Goal: Task Accomplishment & Management: Complete application form

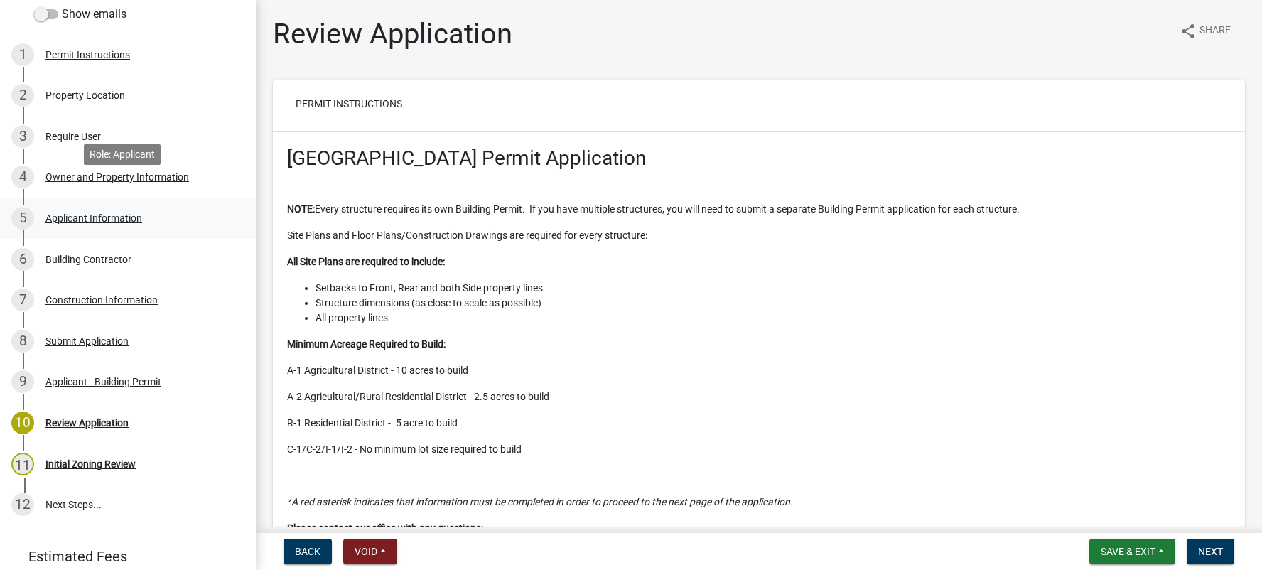
scroll to position [213, 0]
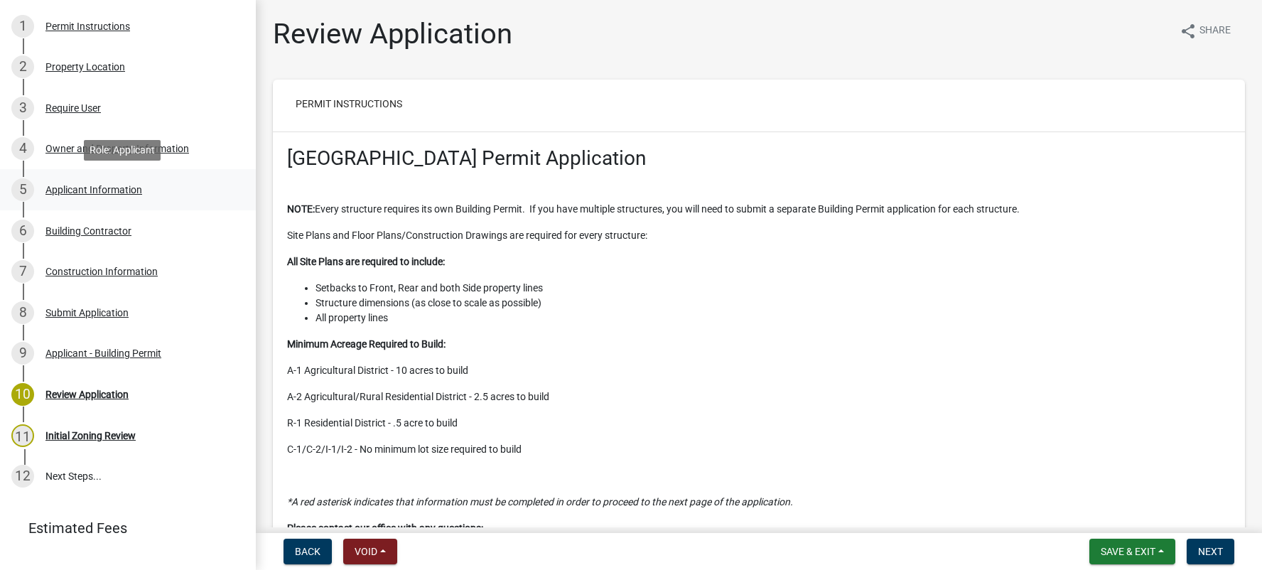
click at [77, 191] on div "Applicant Information" at bounding box center [93, 190] width 97 height 10
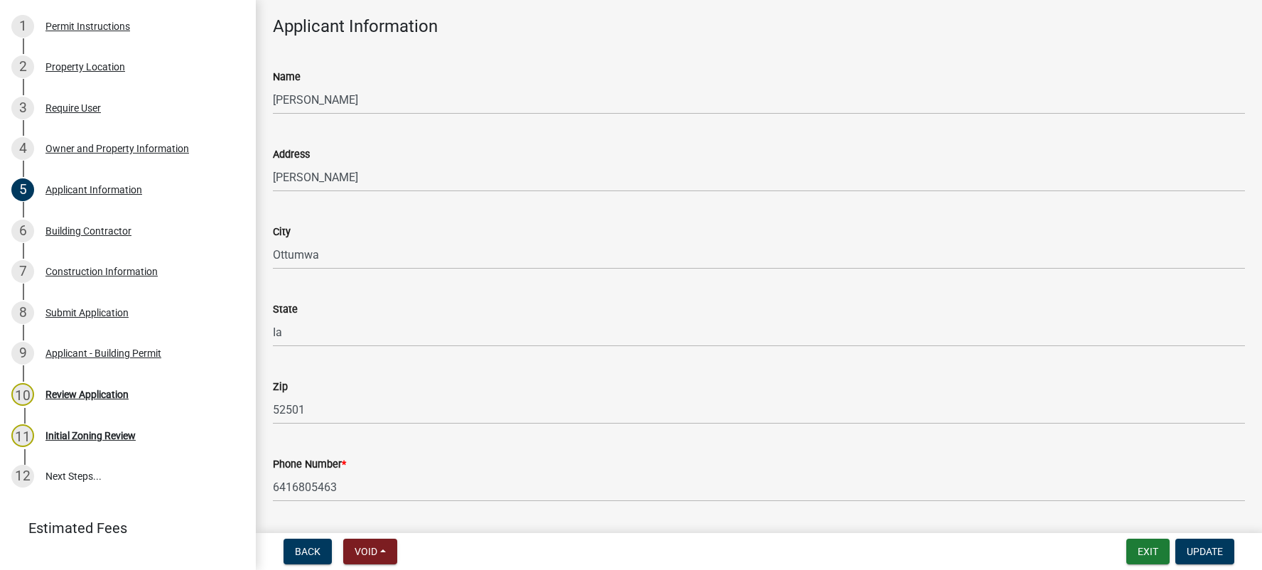
scroll to position [182, 0]
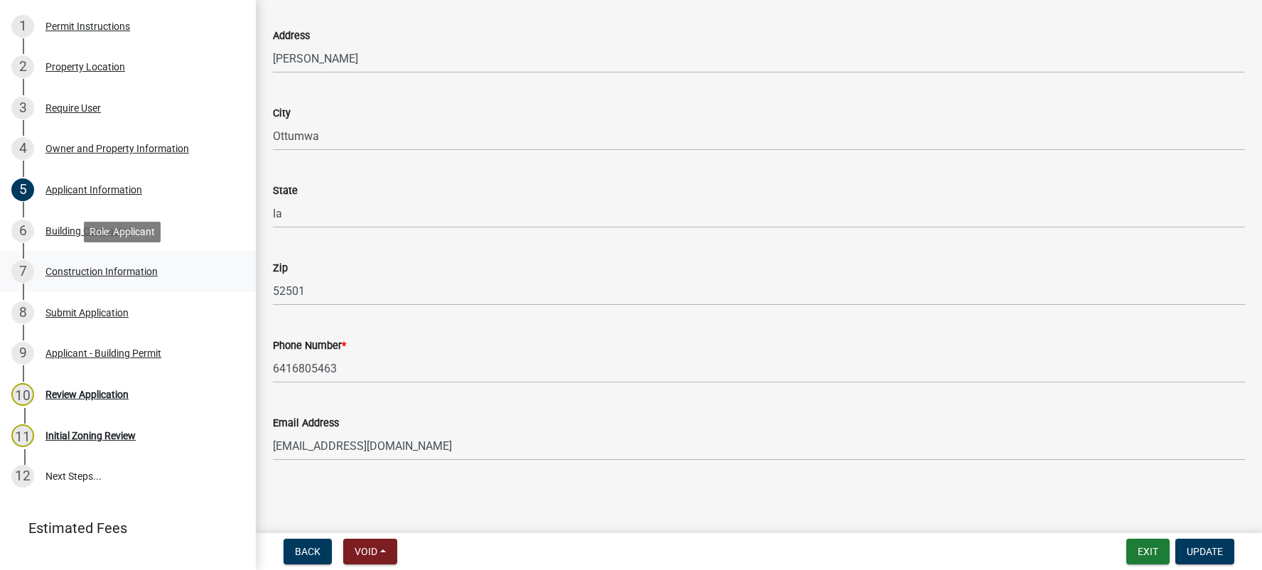
click at [66, 269] on div "Construction Information" at bounding box center [101, 271] width 112 height 10
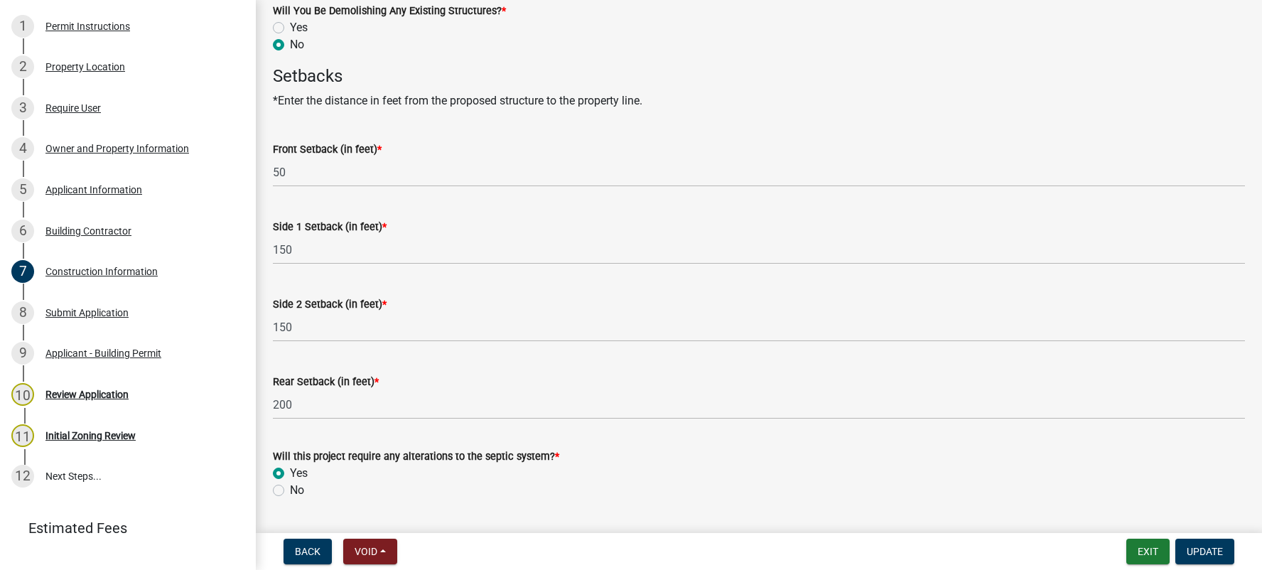
scroll to position [750, 0]
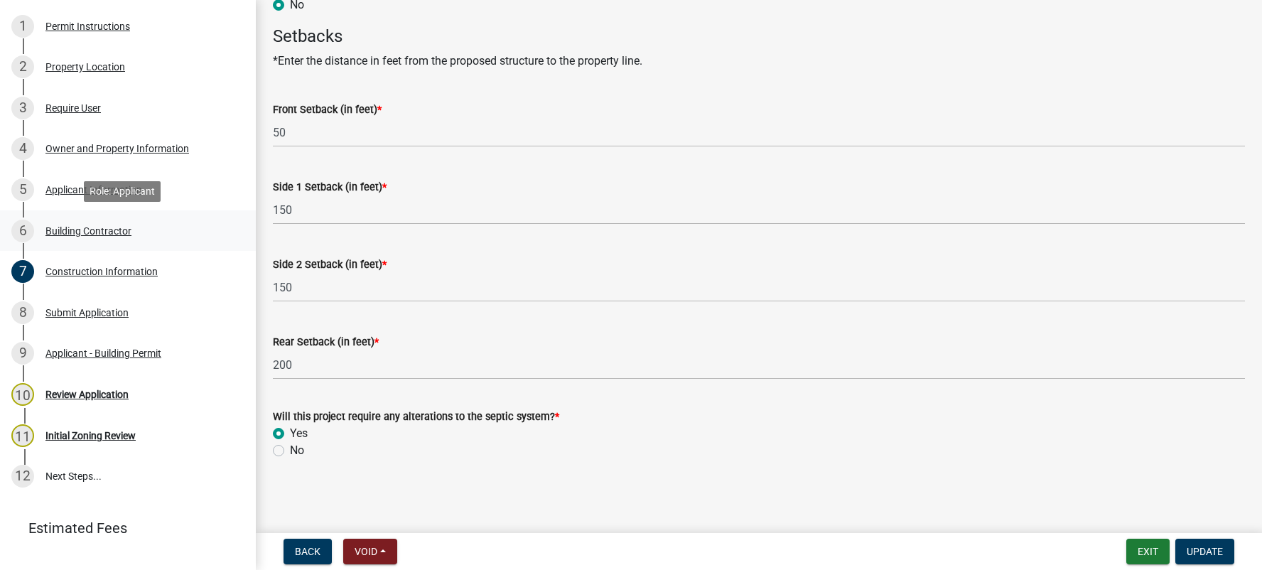
click at [72, 226] on div "Building Contractor" at bounding box center [88, 231] width 86 height 10
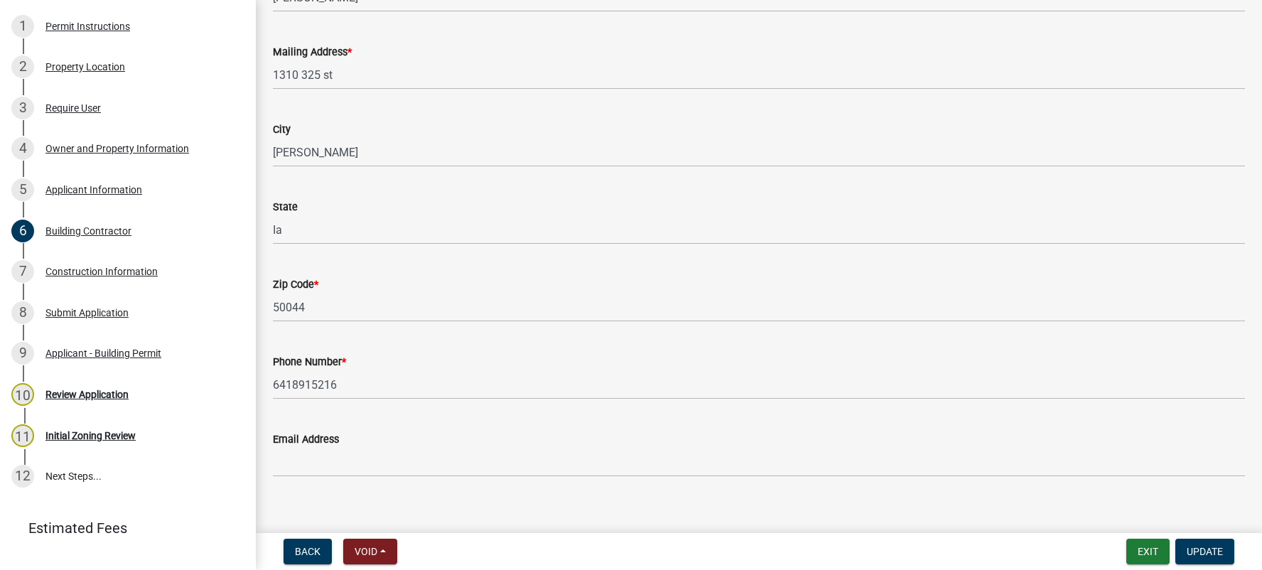
scroll to position [259, 0]
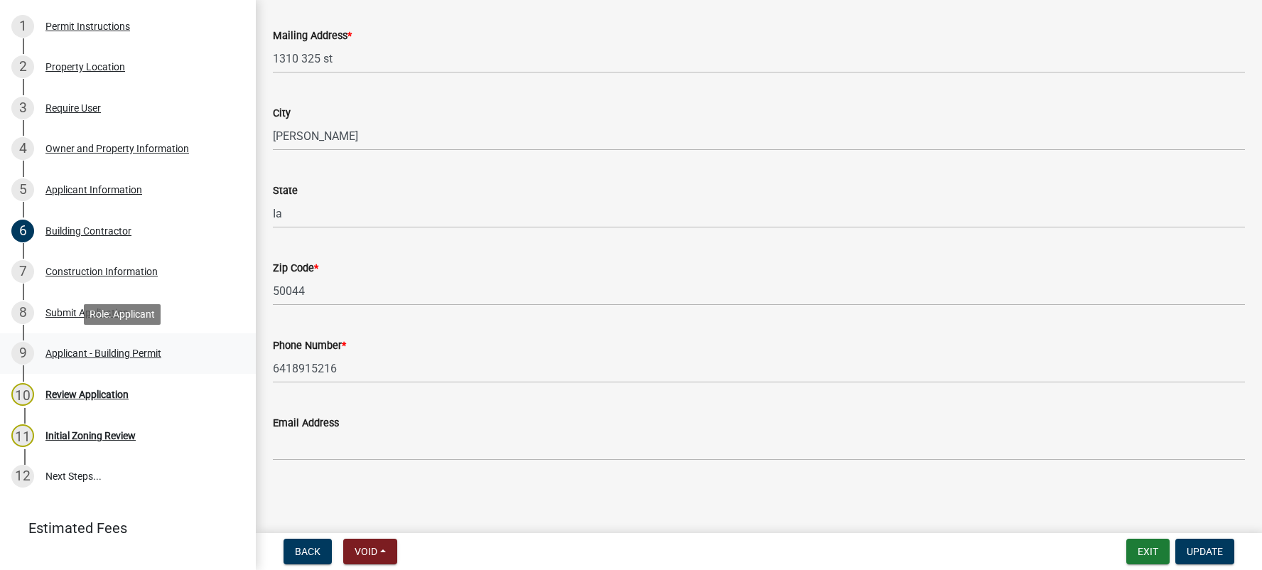
click at [108, 351] on div "Applicant - Building Permit" at bounding box center [103, 353] width 116 height 10
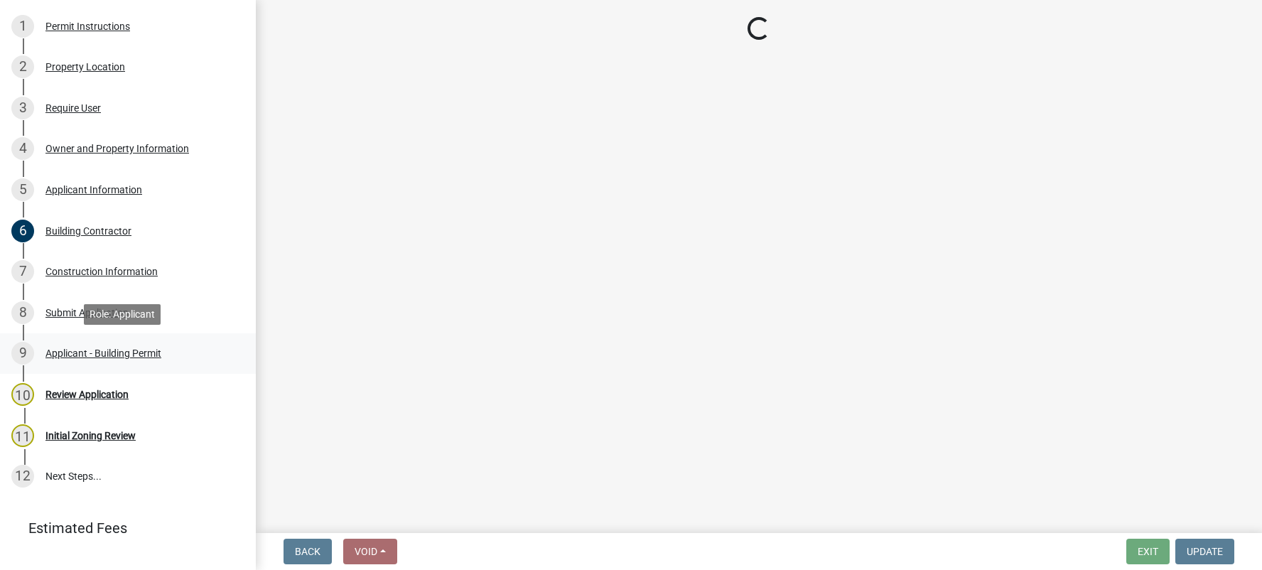
scroll to position [0, 0]
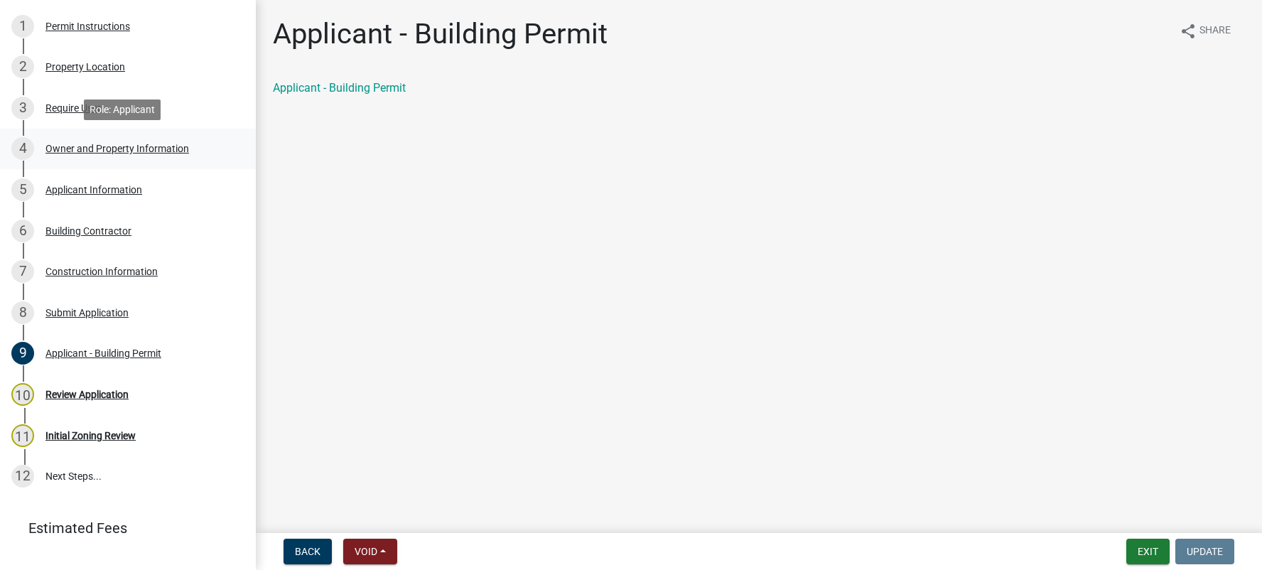
click at [78, 141] on div "4 Owner and Property Information" at bounding box center [122, 148] width 222 height 23
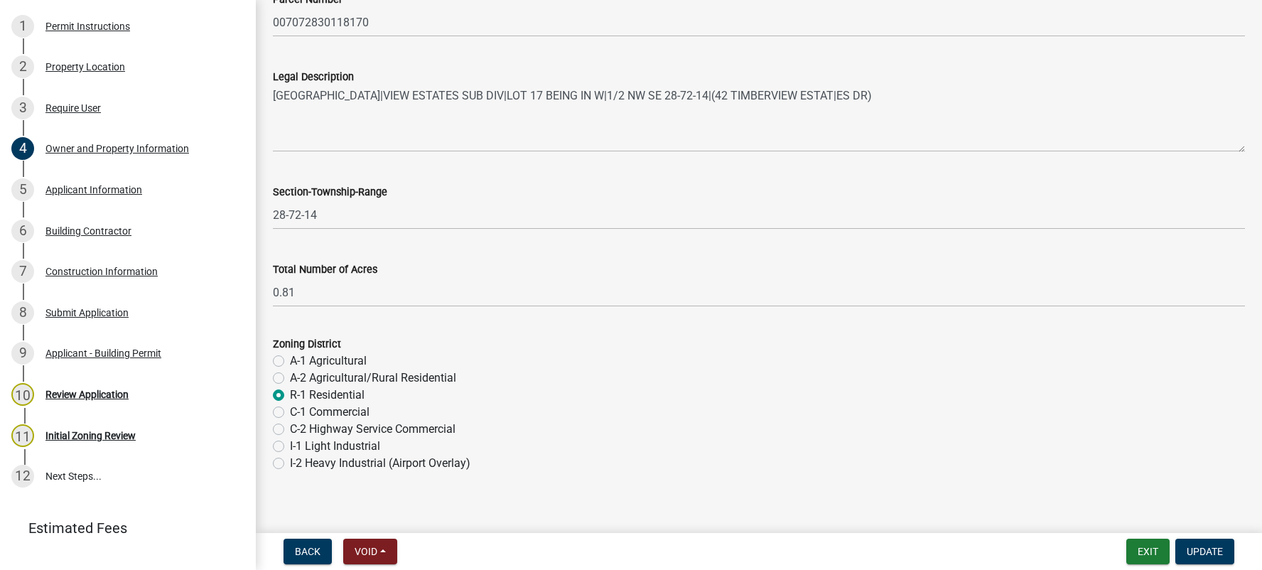
scroll to position [1079, 0]
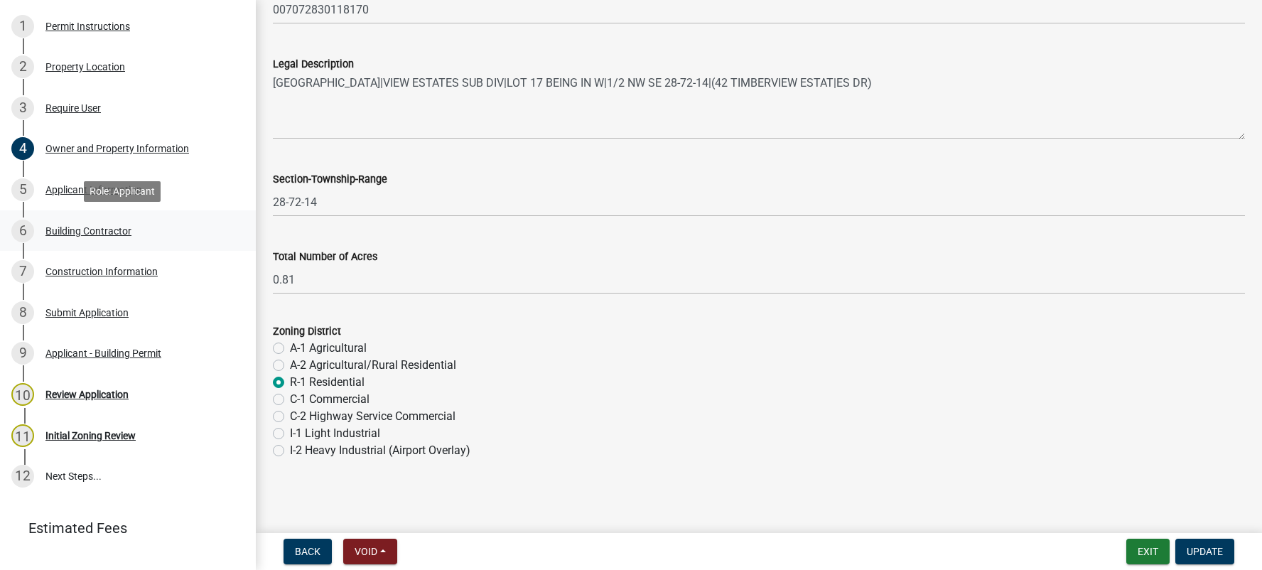
click at [83, 227] on div "Building Contractor" at bounding box center [88, 231] width 86 height 10
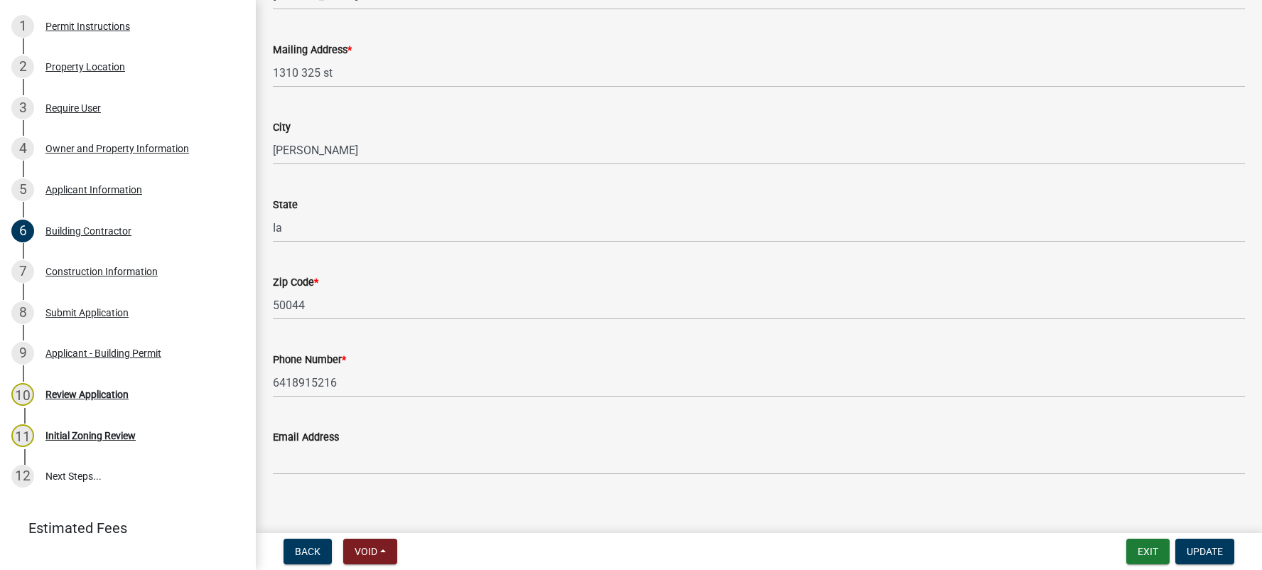
scroll to position [259, 0]
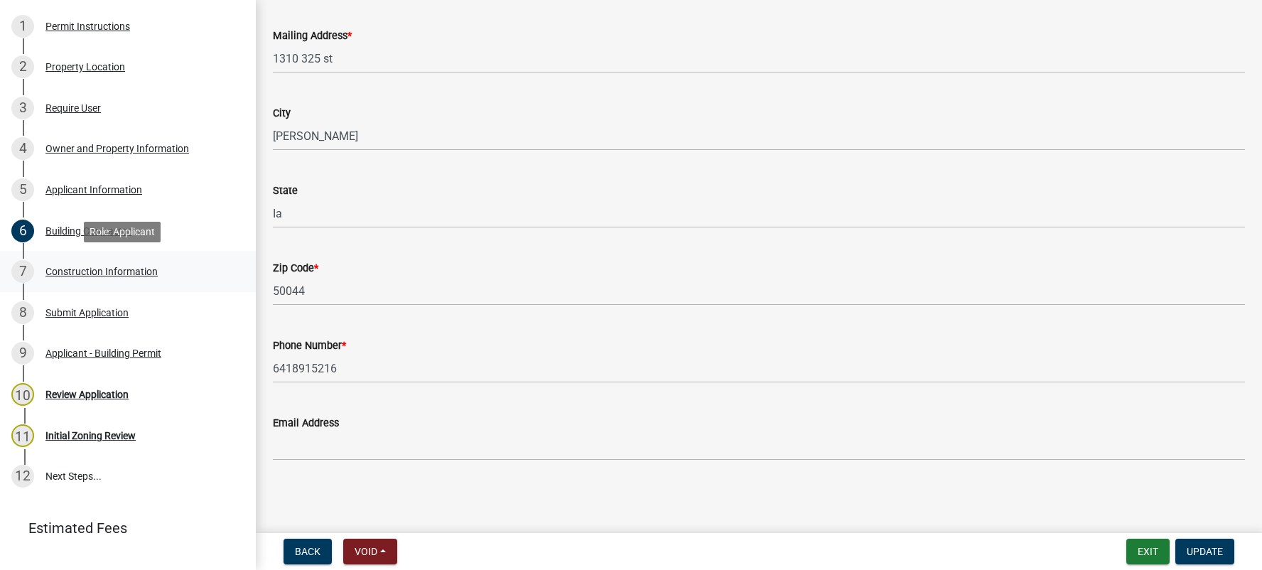
click at [134, 270] on div "Construction Information" at bounding box center [101, 271] width 112 height 10
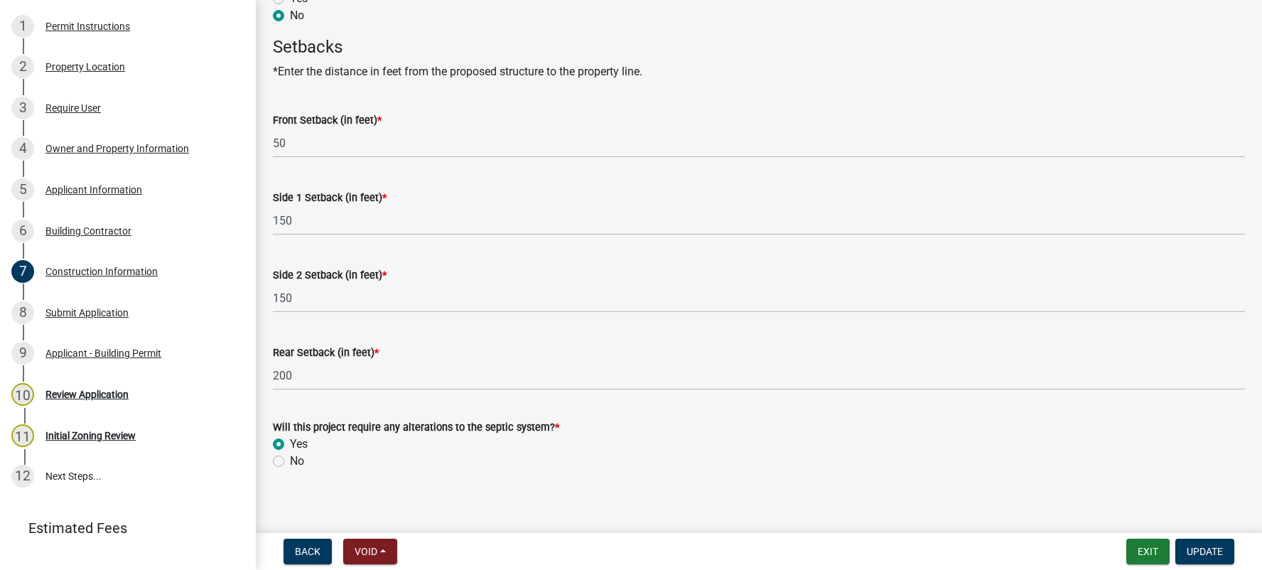
scroll to position [750, 0]
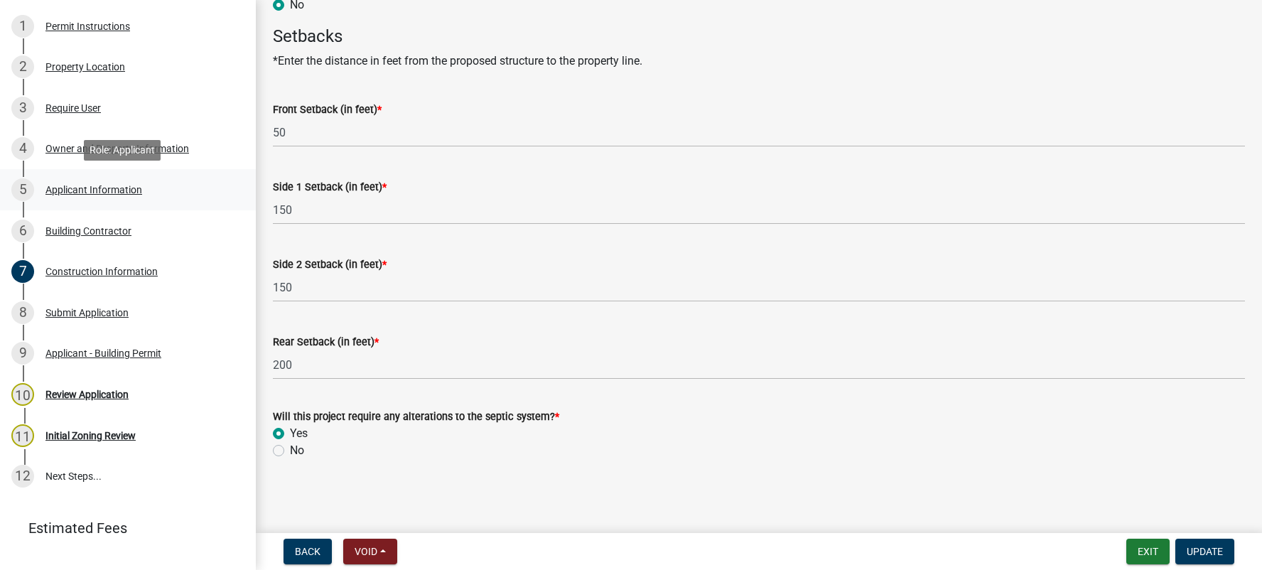
click at [98, 190] on div "Applicant Information" at bounding box center [93, 190] width 97 height 10
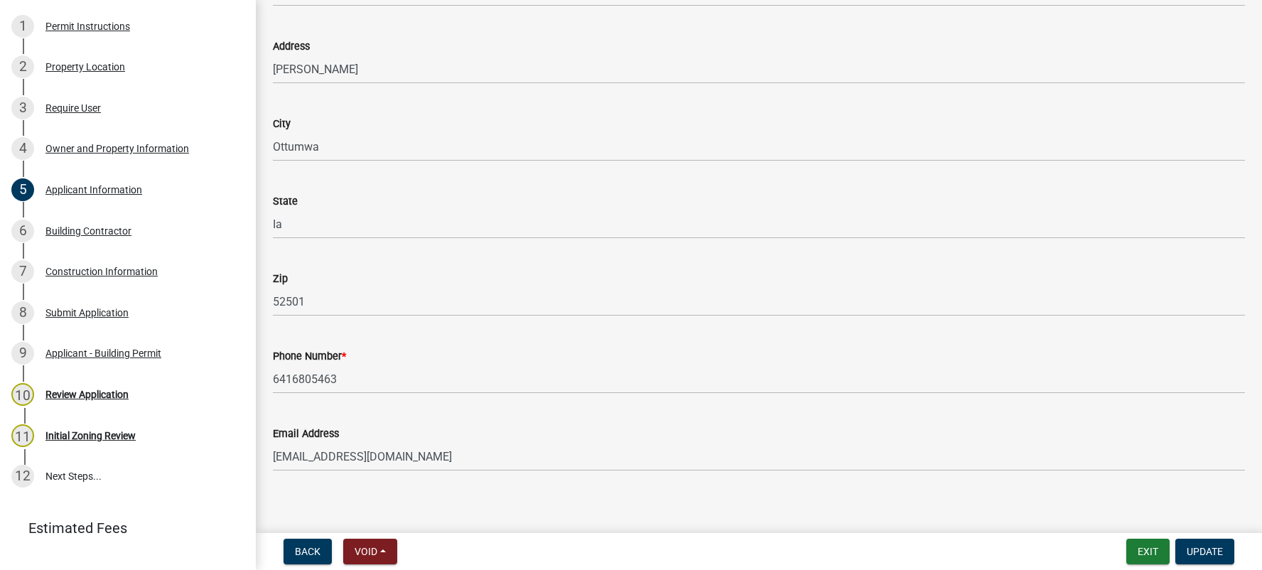
scroll to position [182, 0]
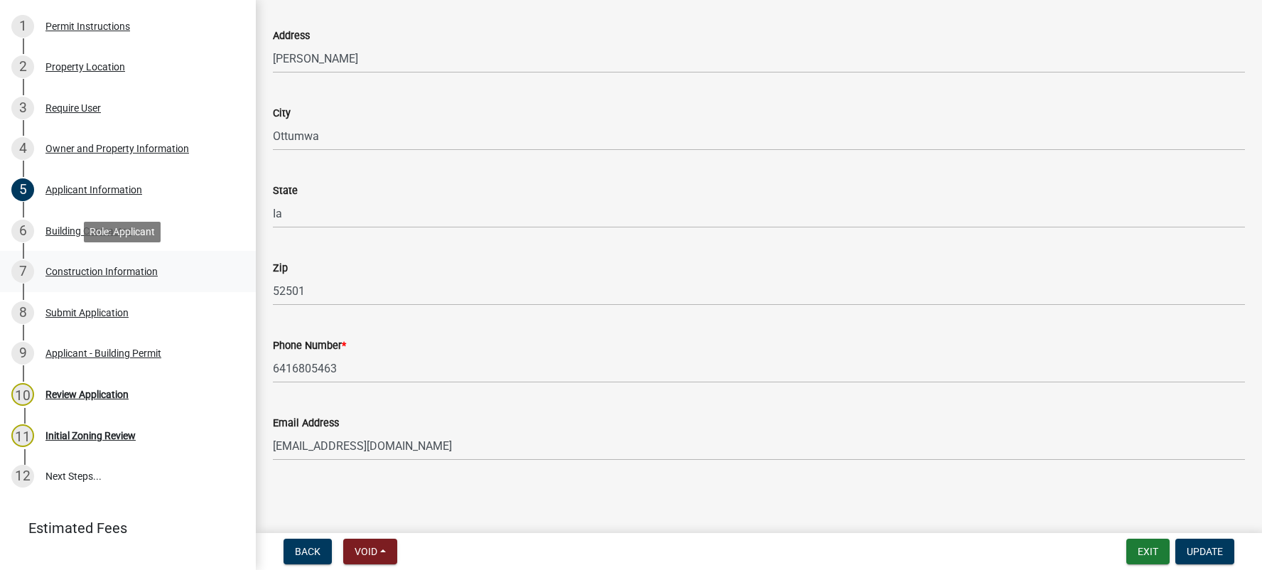
click at [86, 266] on div "Construction Information" at bounding box center [101, 271] width 112 height 10
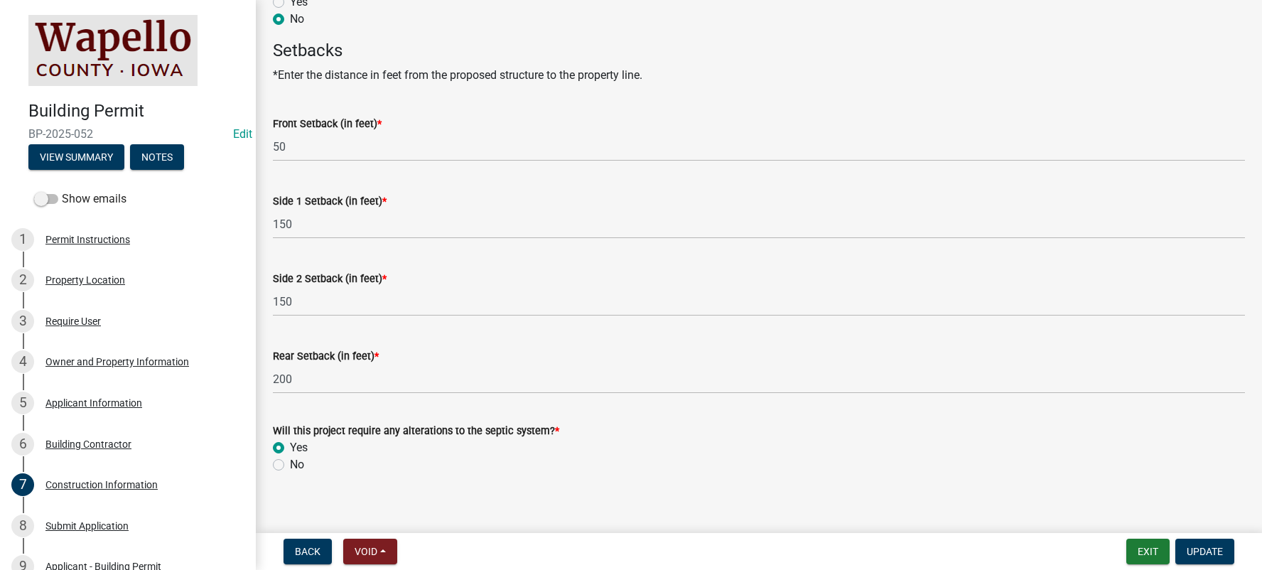
scroll to position [750, 0]
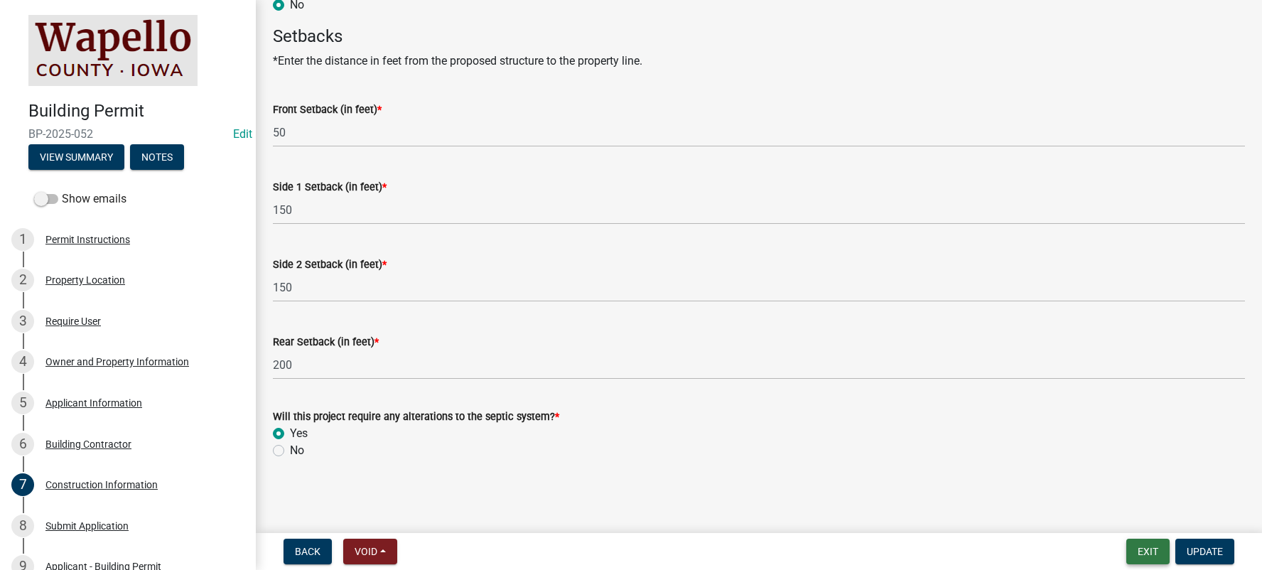
click at [1138, 546] on button "Exit" at bounding box center [1147, 552] width 43 height 26
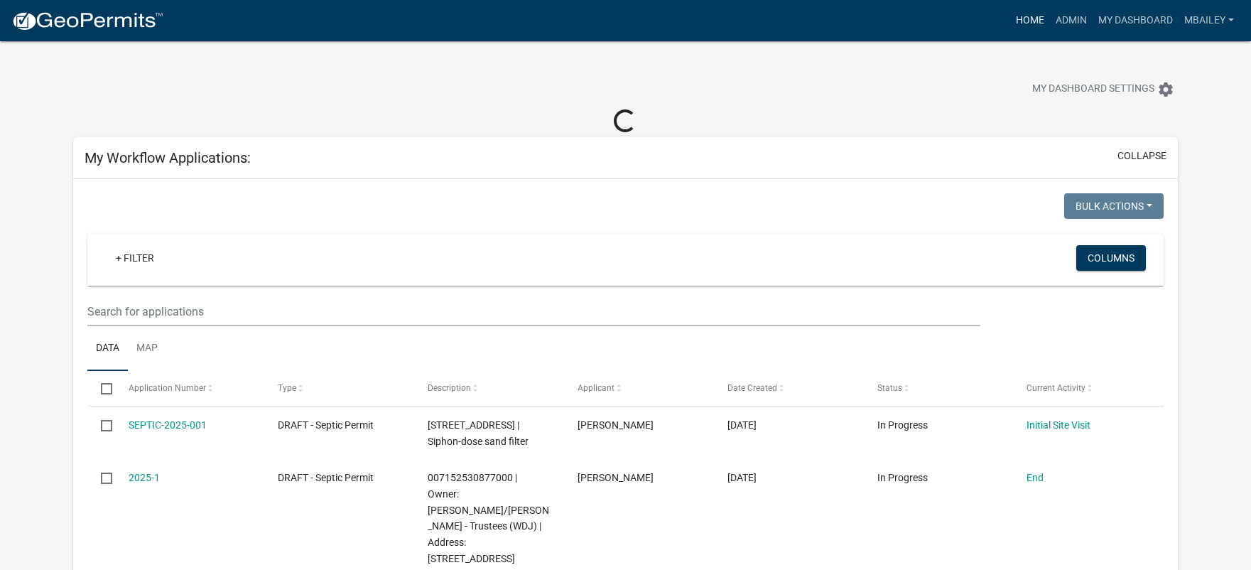
click at [1027, 17] on link "Home" at bounding box center [1031, 20] width 40 height 27
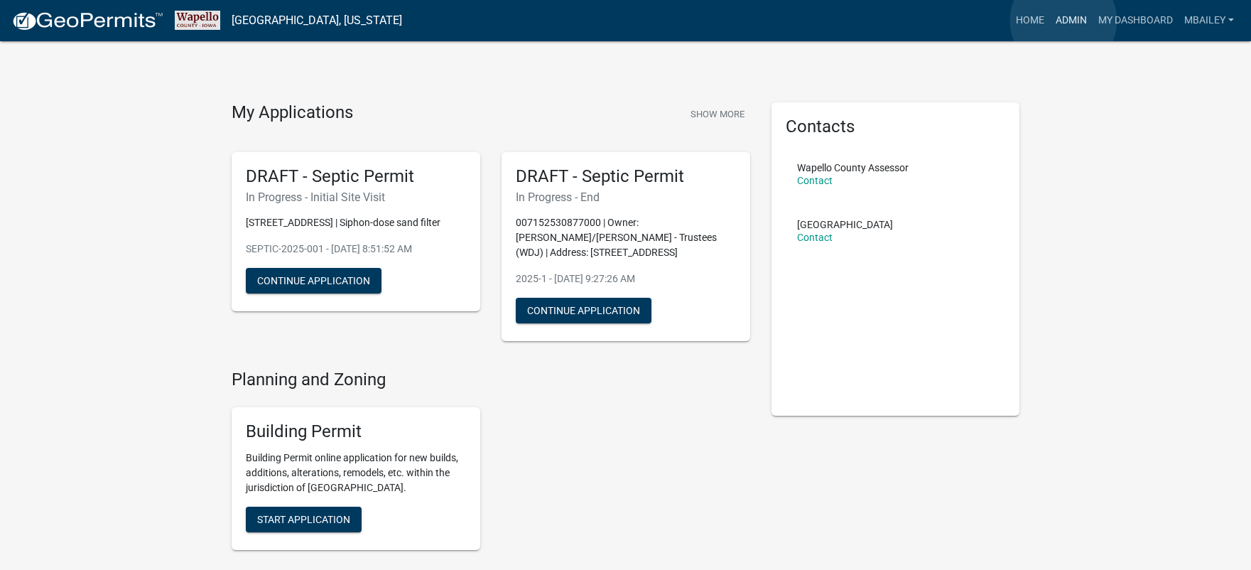
click at [1064, 21] on link "Admin" at bounding box center [1071, 20] width 43 height 27
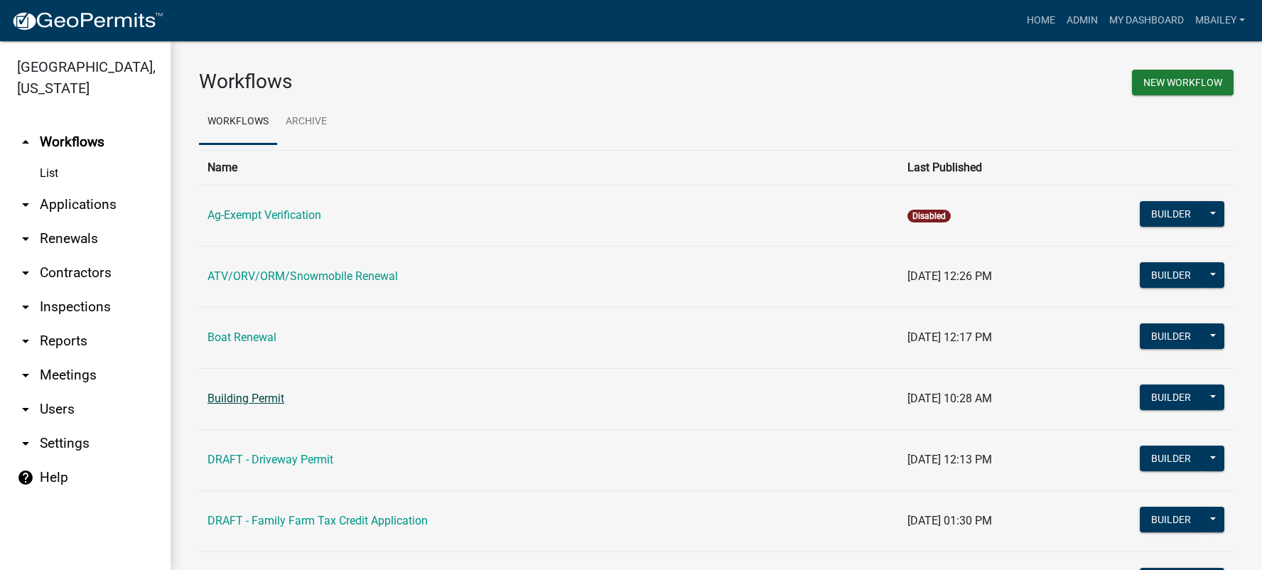
click at [275, 399] on link "Building Permit" at bounding box center [246, 399] width 77 height 14
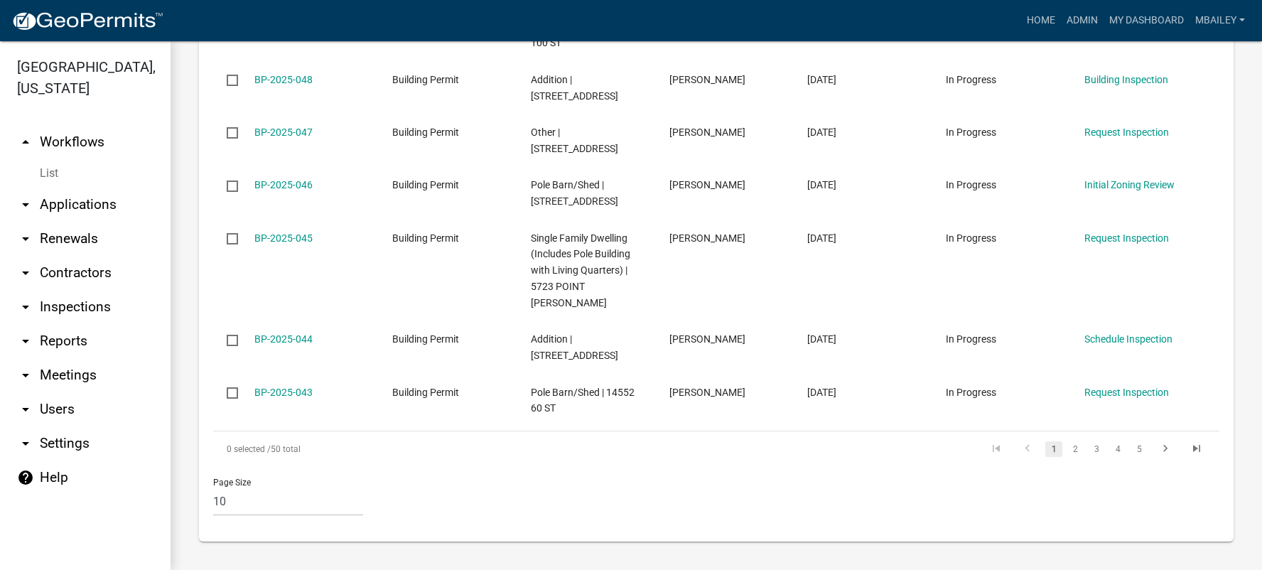
scroll to position [1211, 0]
click at [1067, 452] on link "2" at bounding box center [1075, 449] width 17 height 16
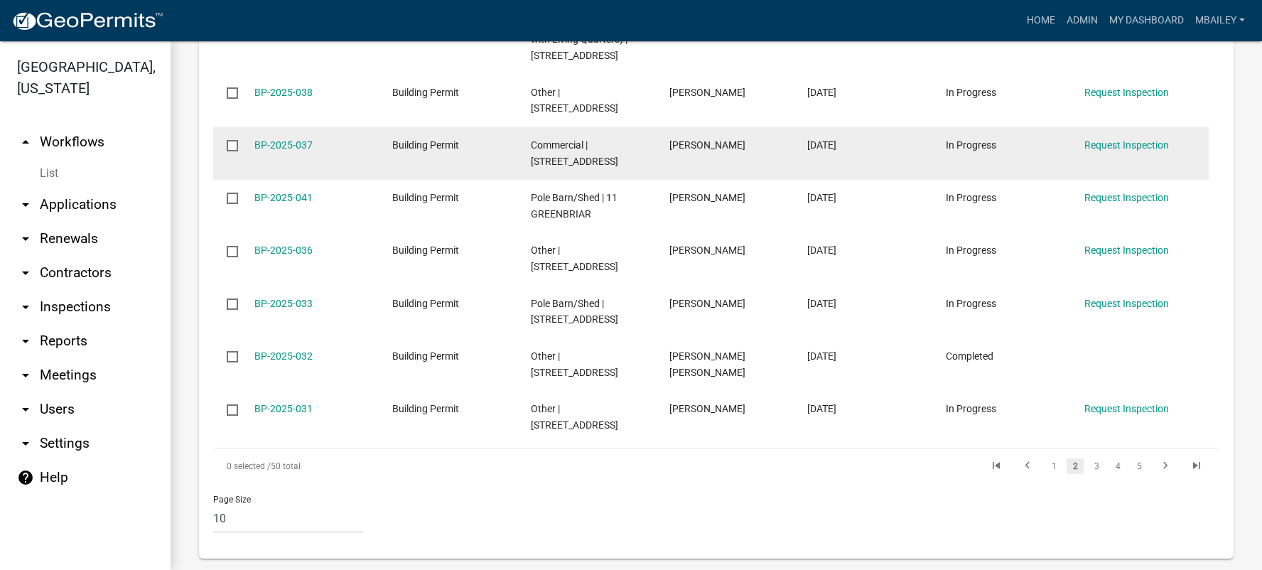
scroll to position [1195, 0]
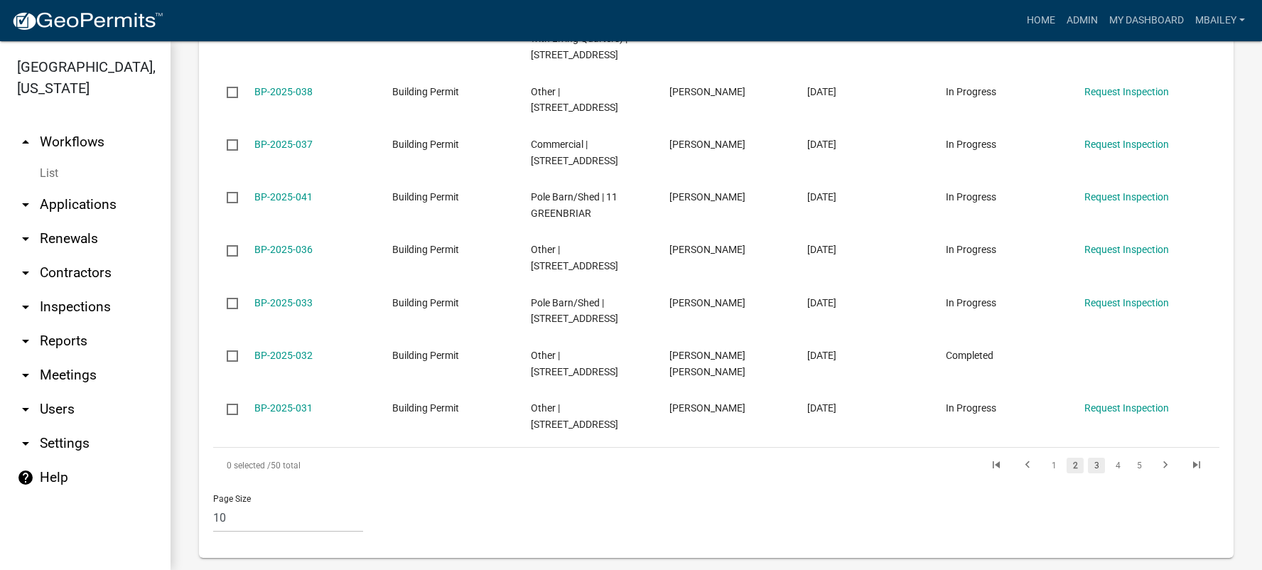
click at [1088, 458] on link "3" at bounding box center [1096, 466] width 17 height 16
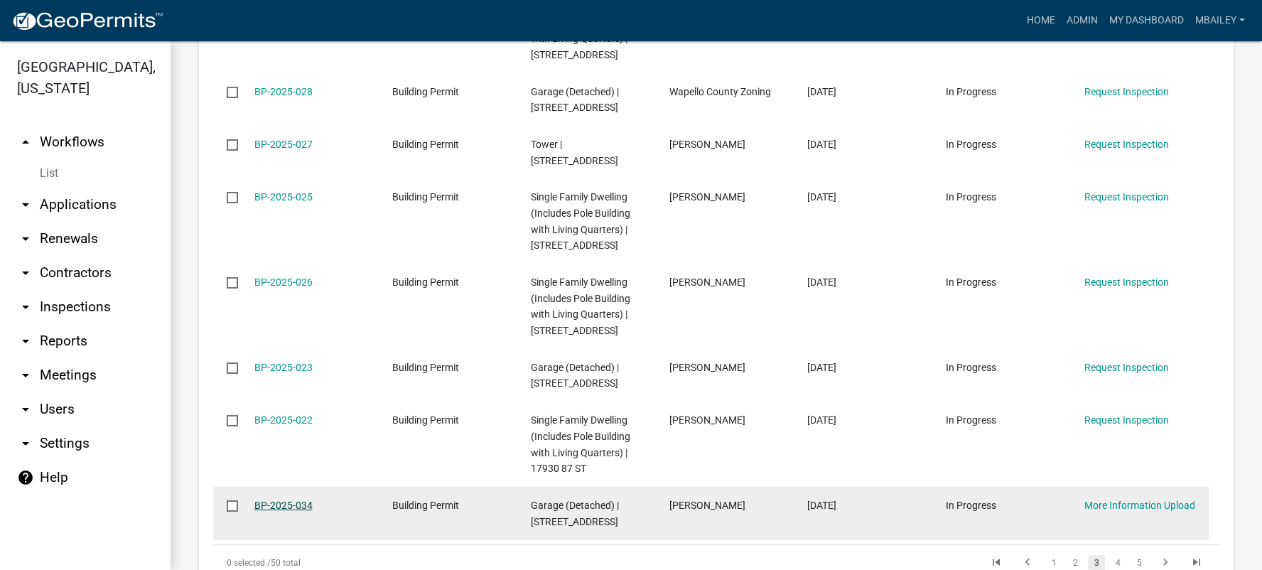
click at [293, 511] on link "BP-2025-034" at bounding box center [283, 505] width 58 height 11
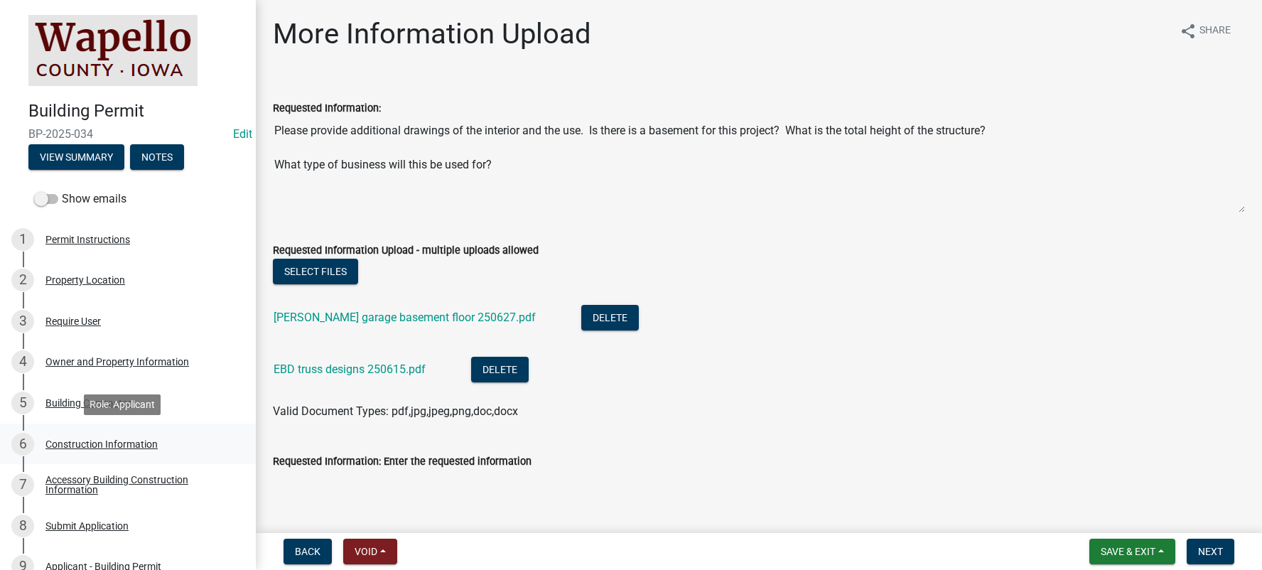
click at [79, 442] on div "Construction Information" at bounding box center [101, 444] width 112 height 10
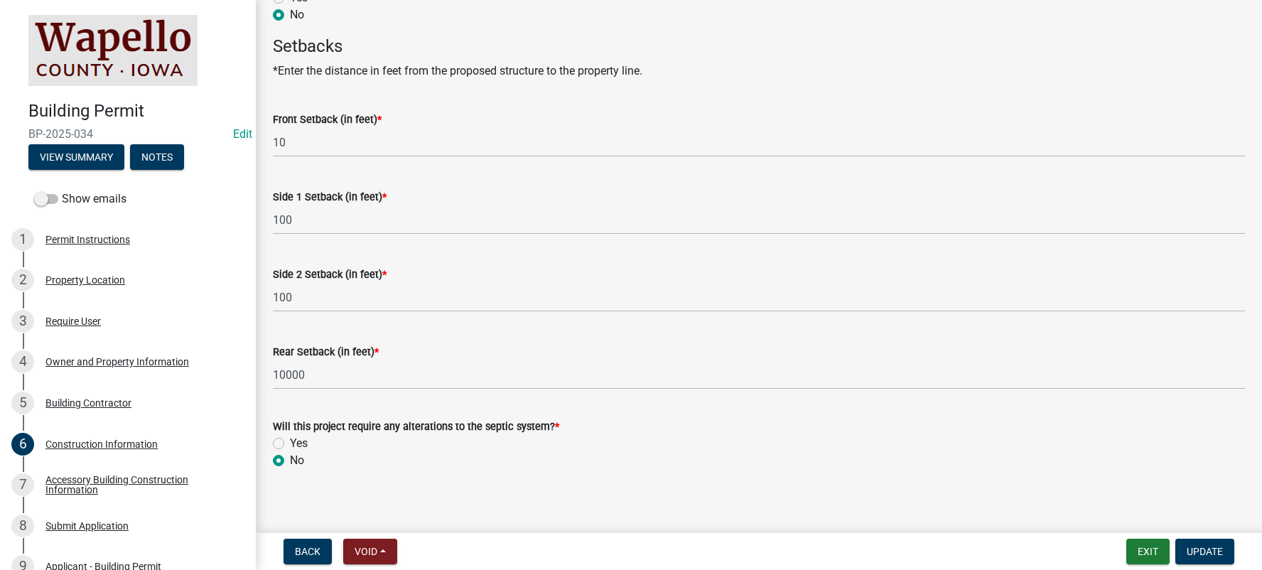
scroll to position [750, 0]
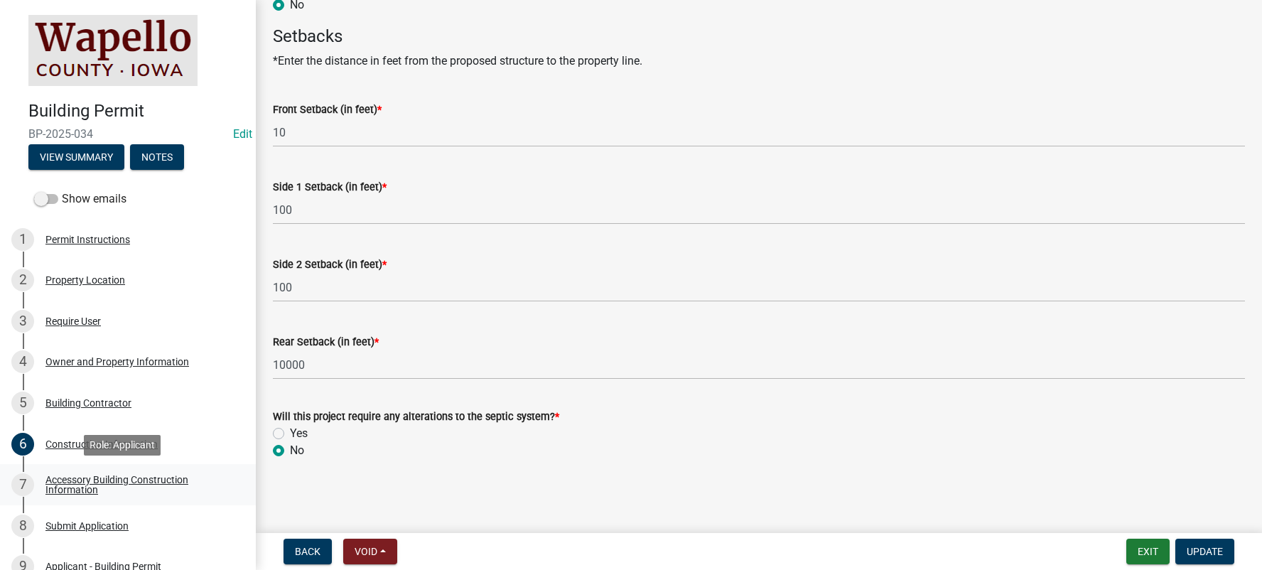
click at [112, 475] on div "Accessory Building Construction Information" at bounding box center [139, 485] width 188 height 20
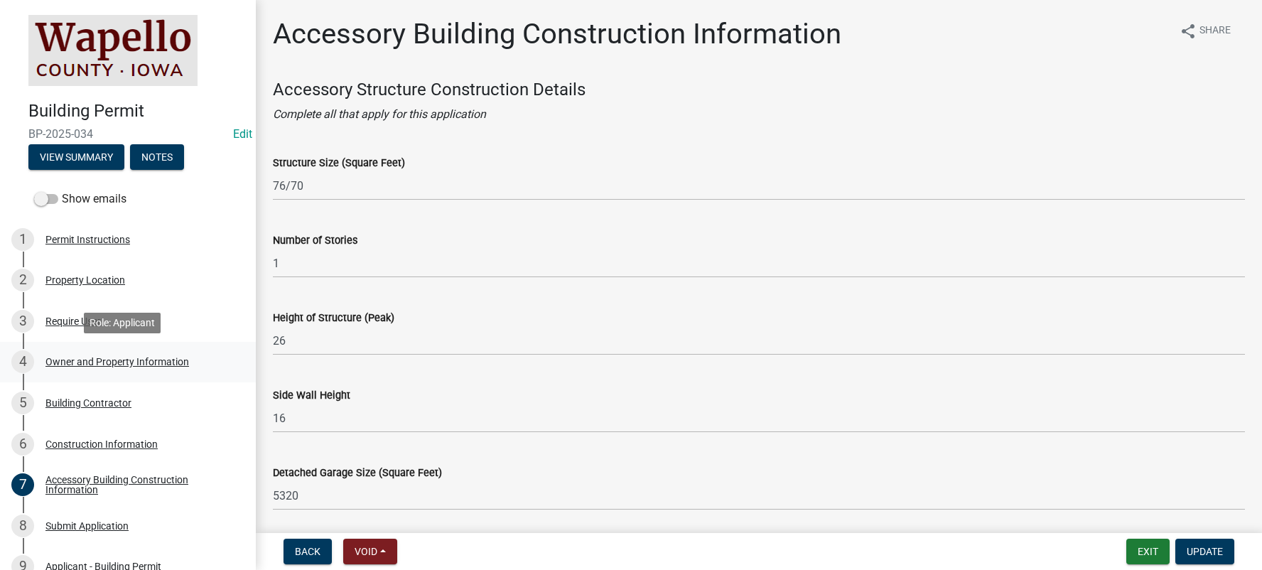
click at [87, 358] on div "Owner and Property Information" at bounding box center [117, 362] width 144 height 10
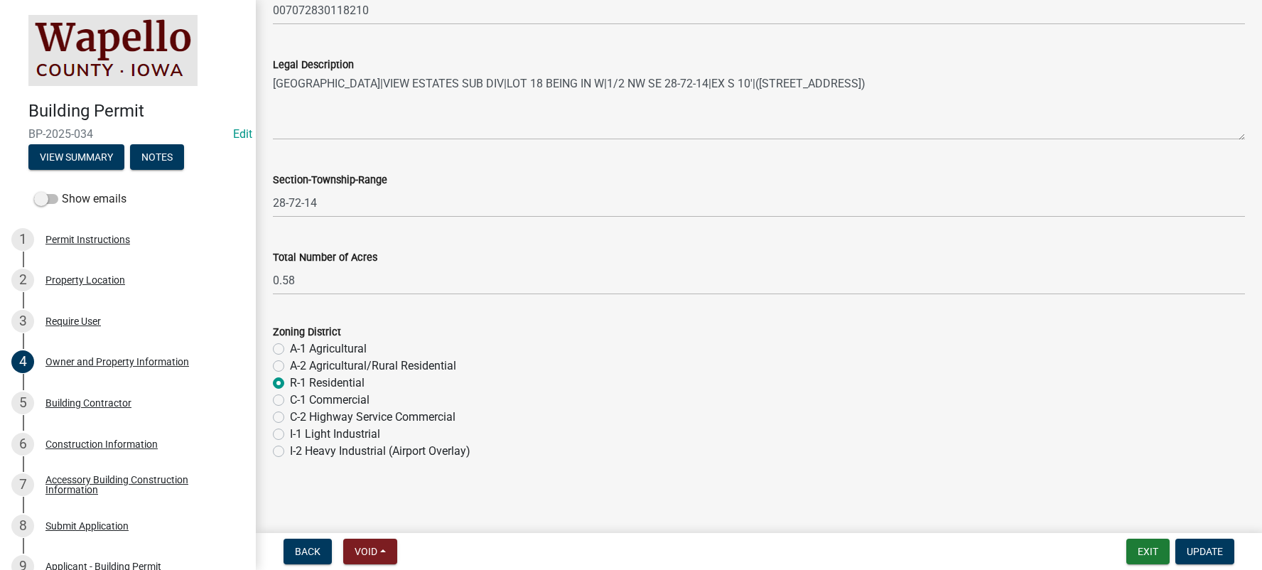
scroll to position [1079, 0]
click at [114, 439] on div "Construction Information" at bounding box center [101, 444] width 112 height 10
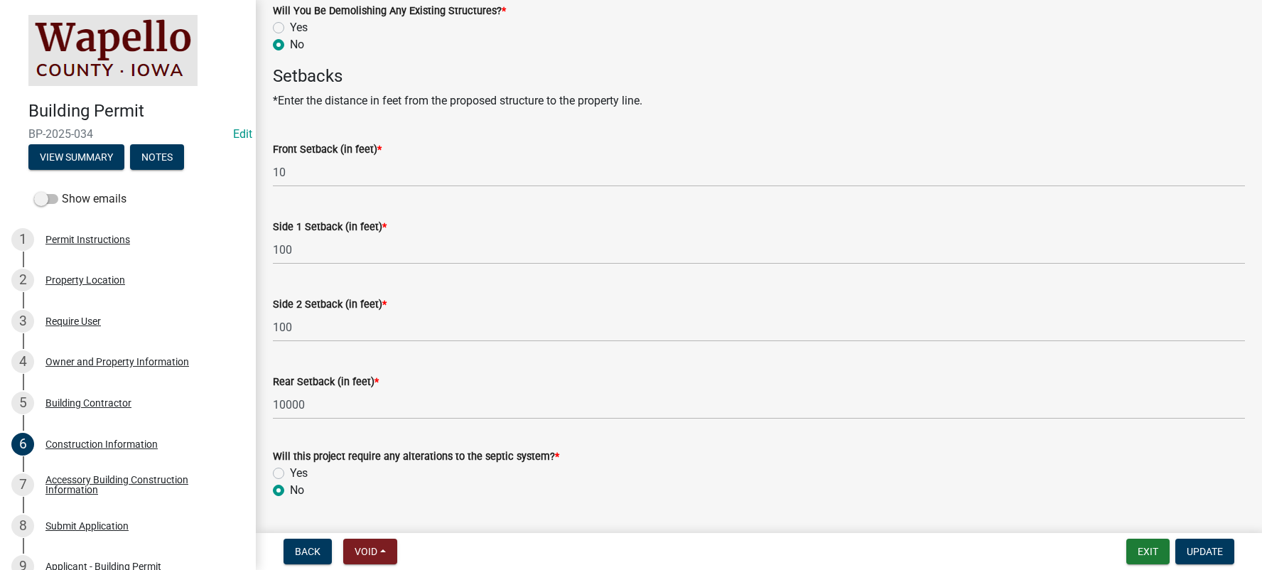
scroll to position [750, 0]
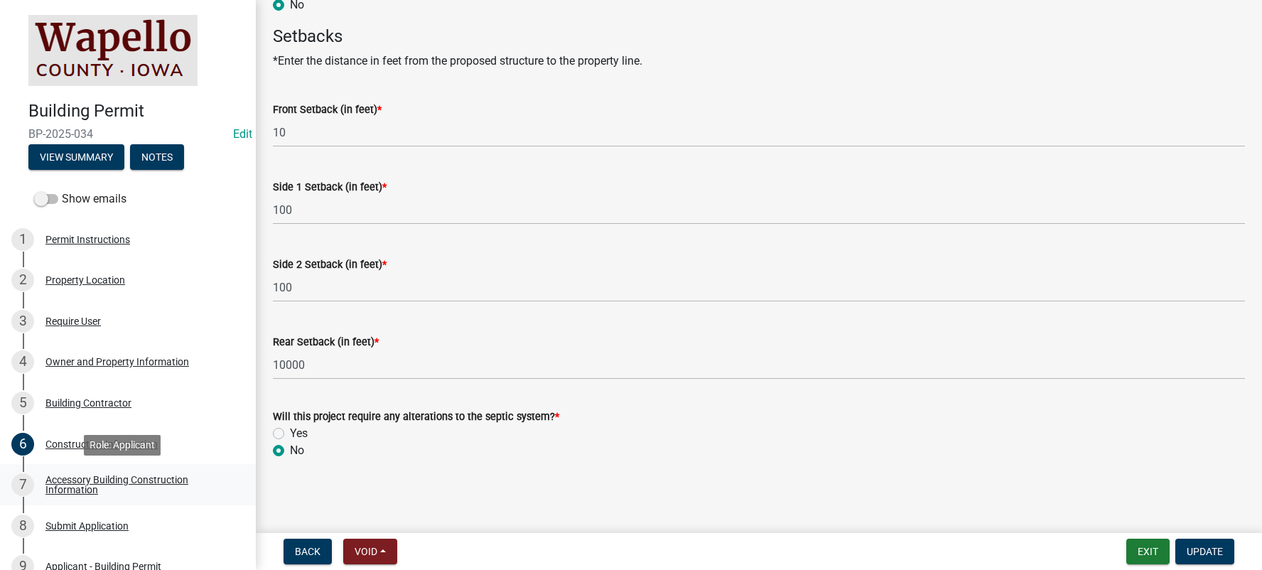
click at [131, 479] on div "Accessory Building Construction Information" at bounding box center [139, 485] width 188 height 20
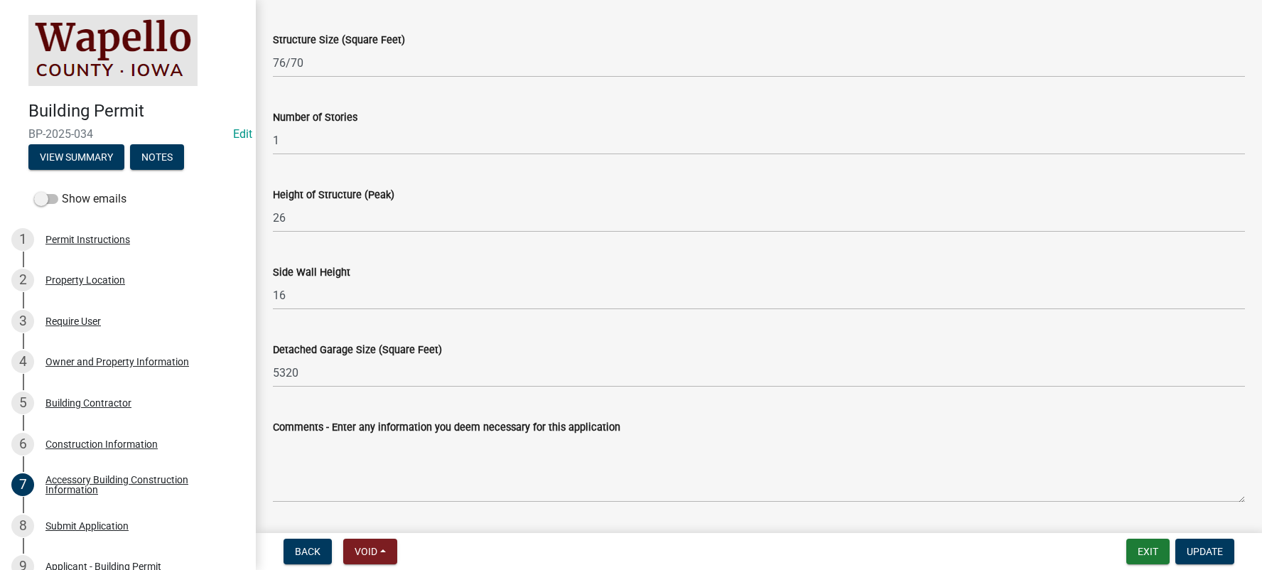
scroll to position [0, 0]
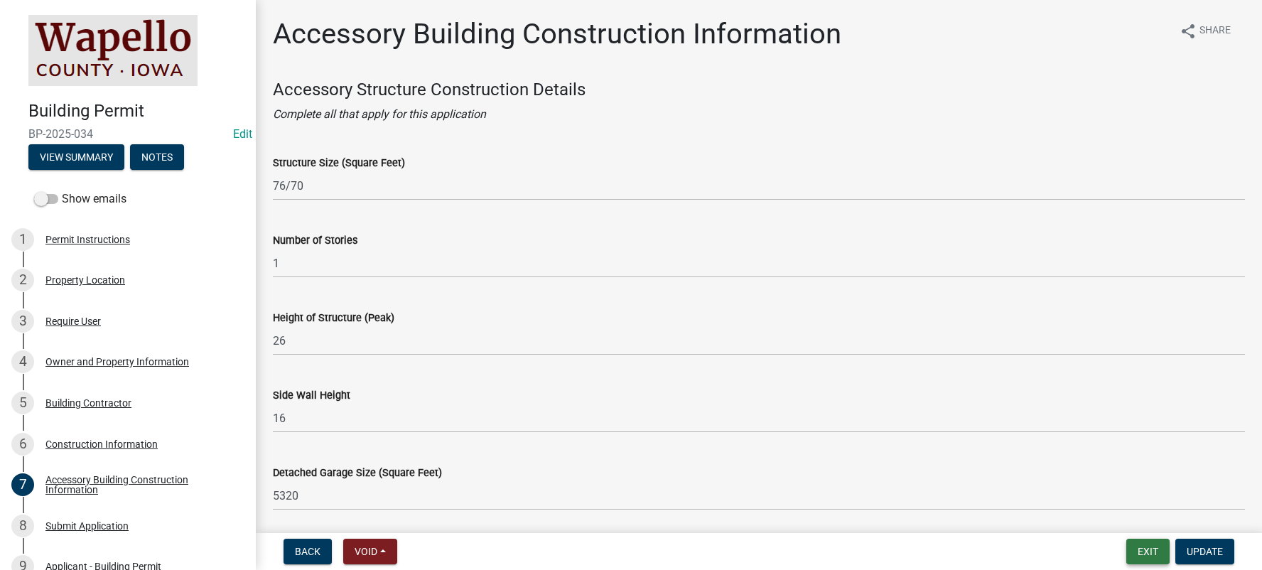
click at [1147, 541] on button "Exit" at bounding box center [1147, 552] width 43 height 26
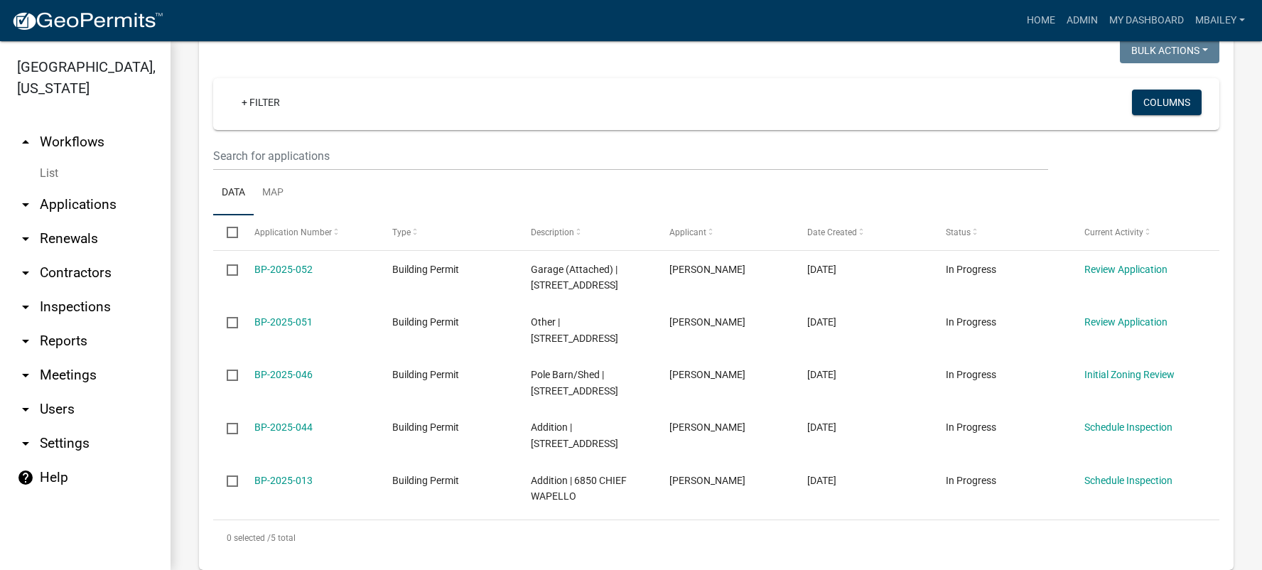
scroll to position [213, 0]
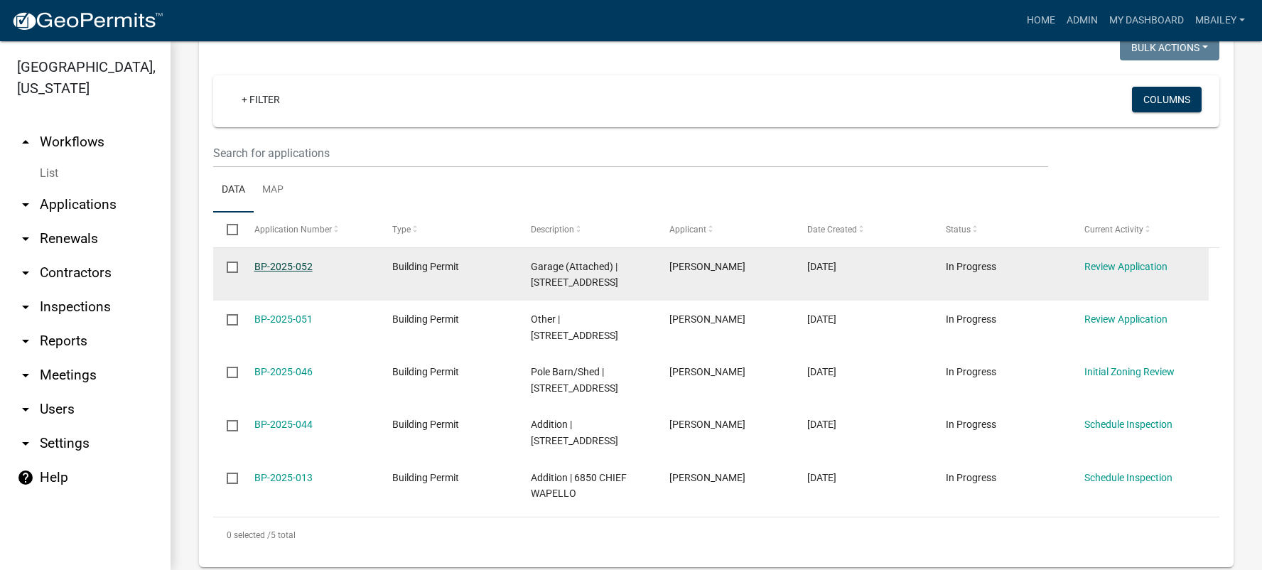
click at [296, 265] on link "BP-2025-052" at bounding box center [283, 266] width 58 height 11
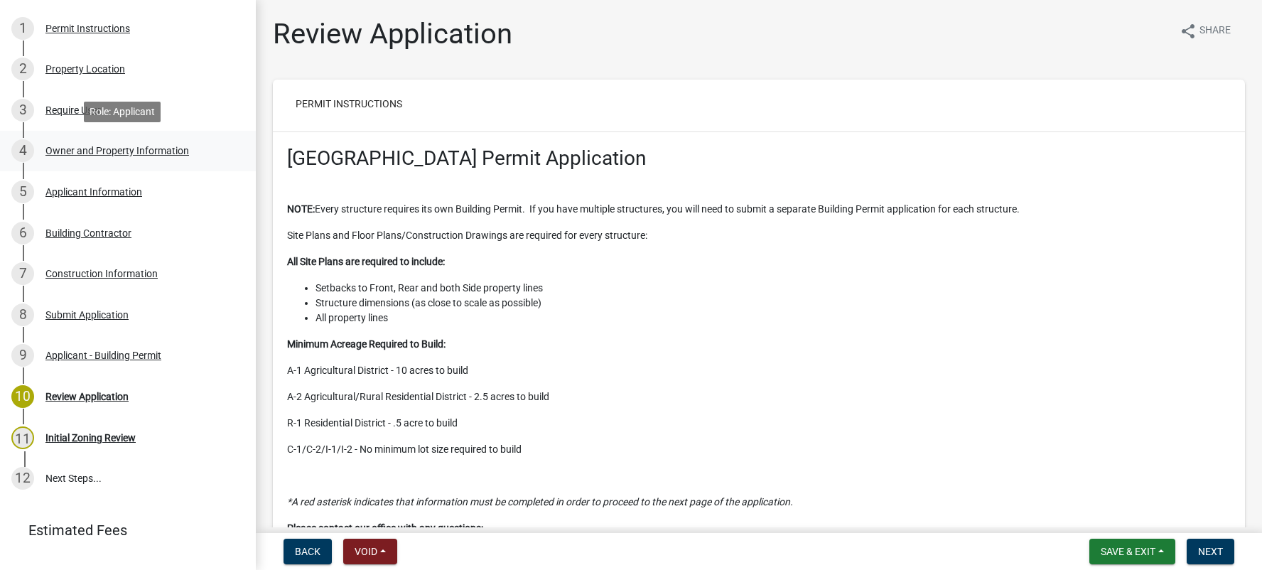
scroll to position [213, 0]
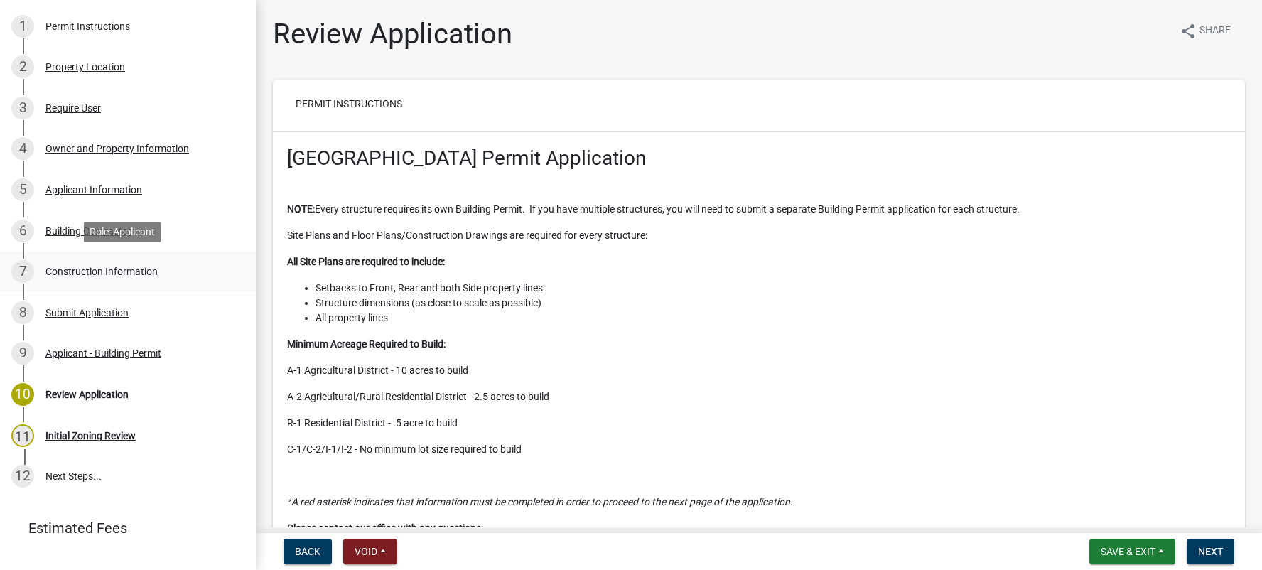
click at [126, 269] on div "Construction Information" at bounding box center [101, 271] width 112 height 10
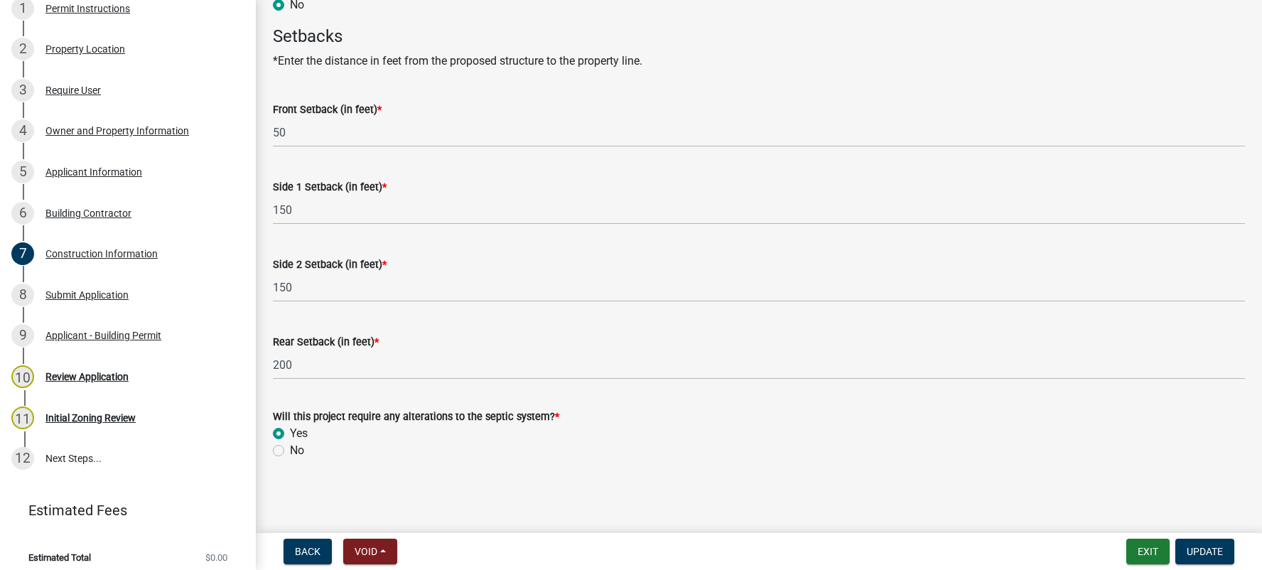
scroll to position [240, 0]
